Goal: Check status

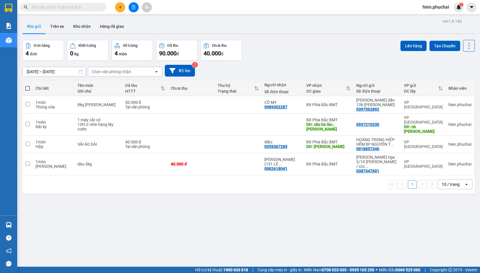
click at [315, 68] on div "[DATE] – [DATE] Press the down arrow key to interact with the calendar and sele…" at bounding box center [248, 71] width 452 height 12
